Goal: Task Accomplishment & Management: Use online tool/utility

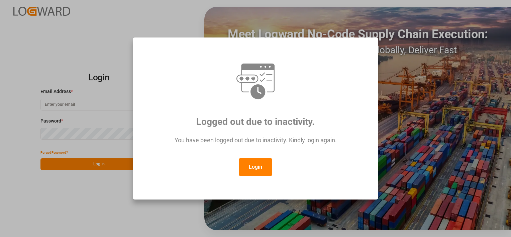
type input "[EMAIL_ADDRESS][PERSON_NAME][DOMAIN_NAME]"
click at [255, 163] on button "Login" at bounding box center [255, 167] width 33 height 18
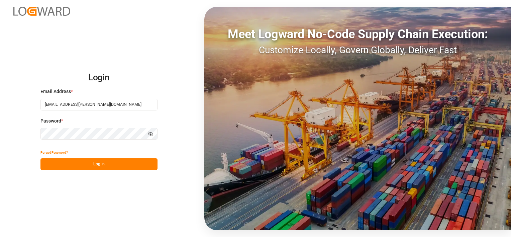
click at [121, 167] on button "Log In" at bounding box center [98, 164] width 117 height 12
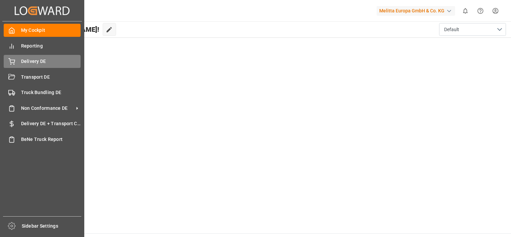
click at [10, 60] on icon at bounding box center [12, 61] width 6 height 4
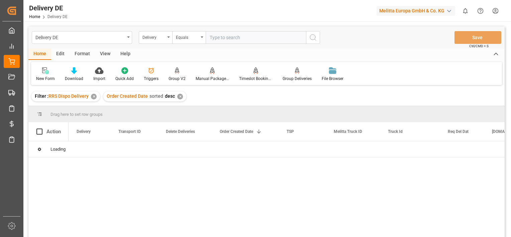
click at [94, 96] on div "✕" at bounding box center [94, 97] width 6 height 6
